Goal: Task Accomplishment & Management: Use online tool/utility

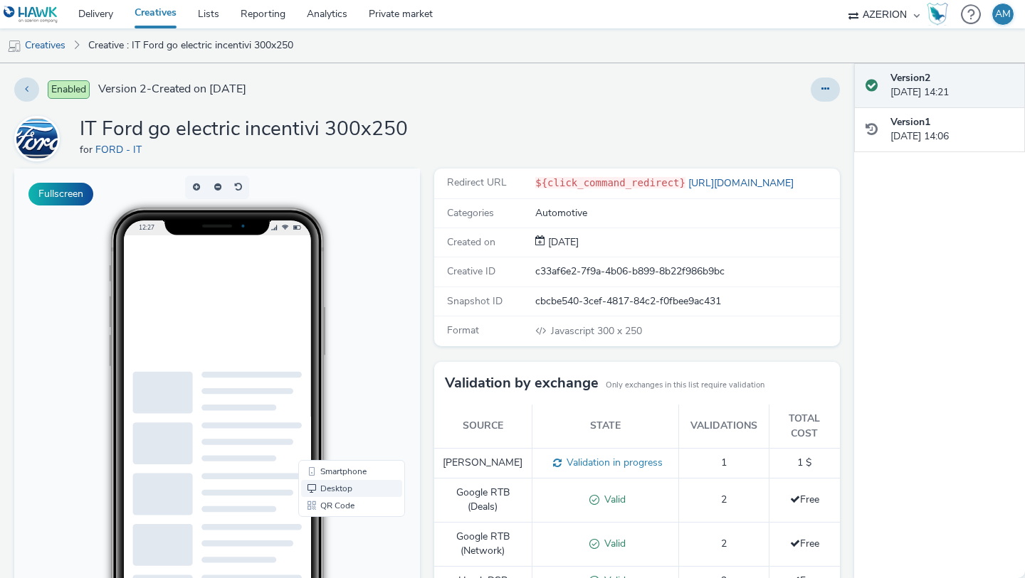
click at [349, 486] on link "Desktop" at bounding box center [351, 488] width 101 height 17
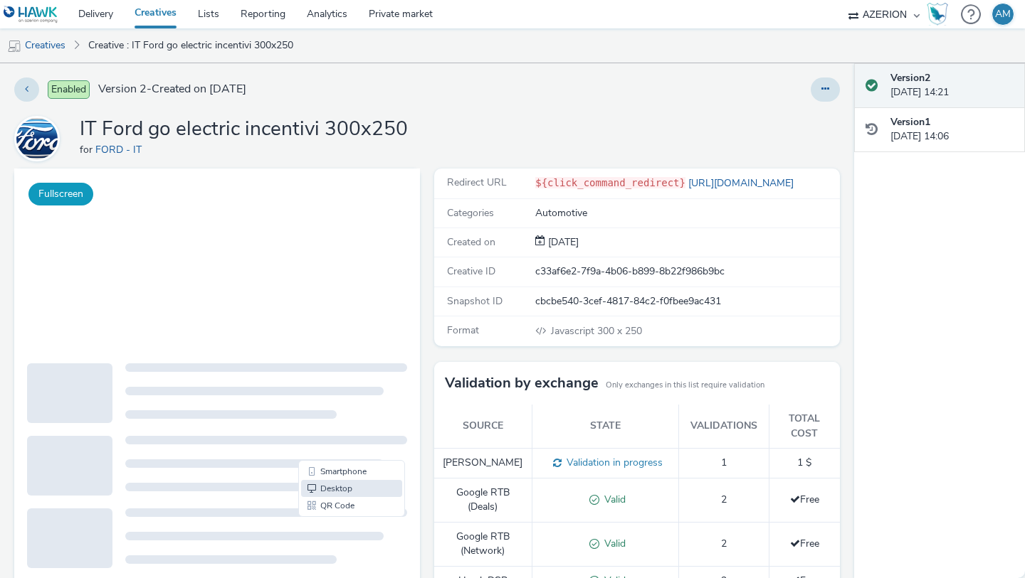
click at [48, 201] on button "Fullscreen" at bounding box center [60, 194] width 65 height 23
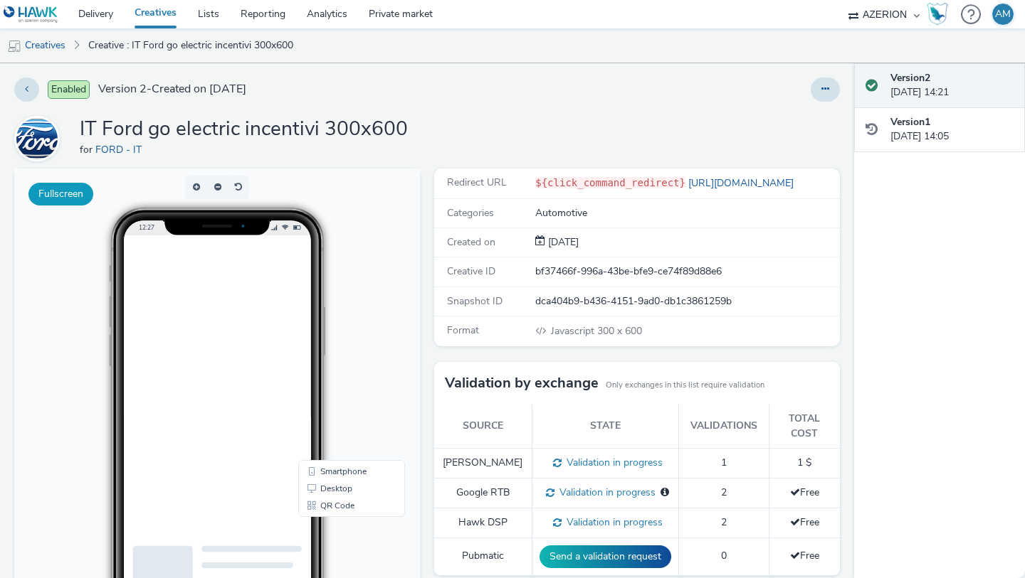
click at [87, 198] on button "Fullscreen" at bounding box center [60, 194] width 65 height 23
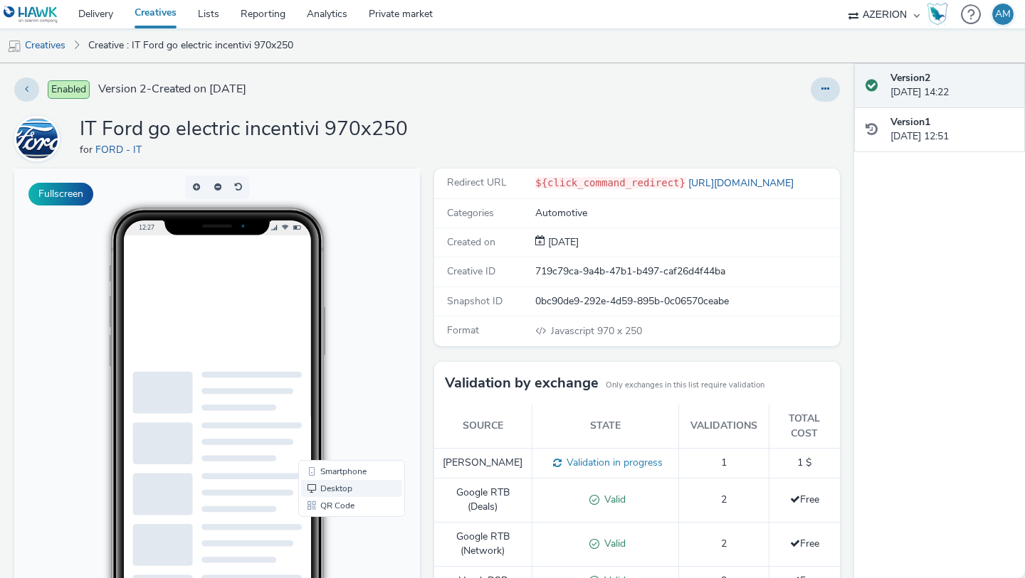
click at [312, 491] on link "Desktop" at bounding box center [351, 488] width 101 height 17
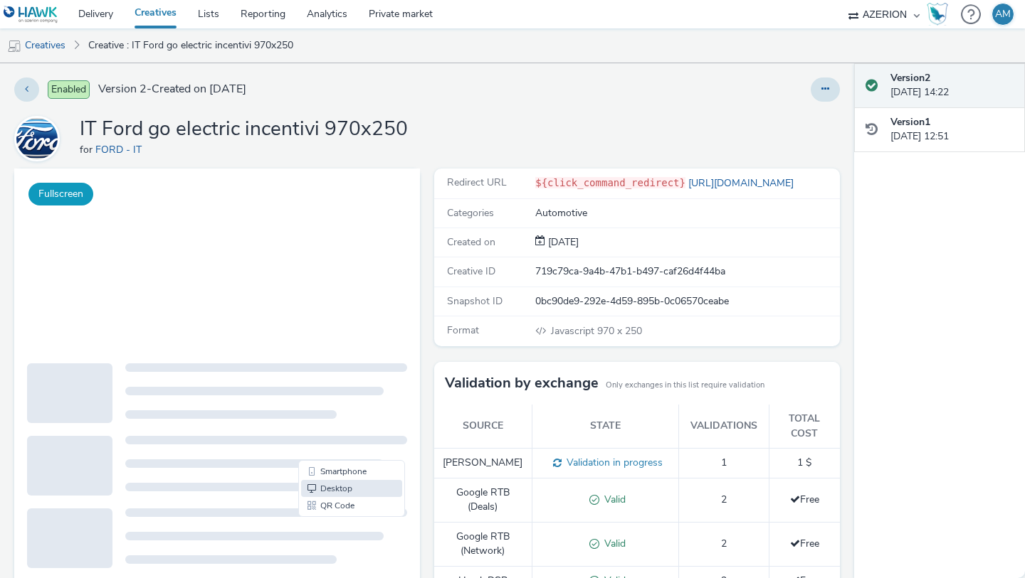
click at [80, 193] on button "Fullscreen" at bounding box center [60, 194] width 65 height 23
